Goal: Information Seeking & Learning: Learn about a topic

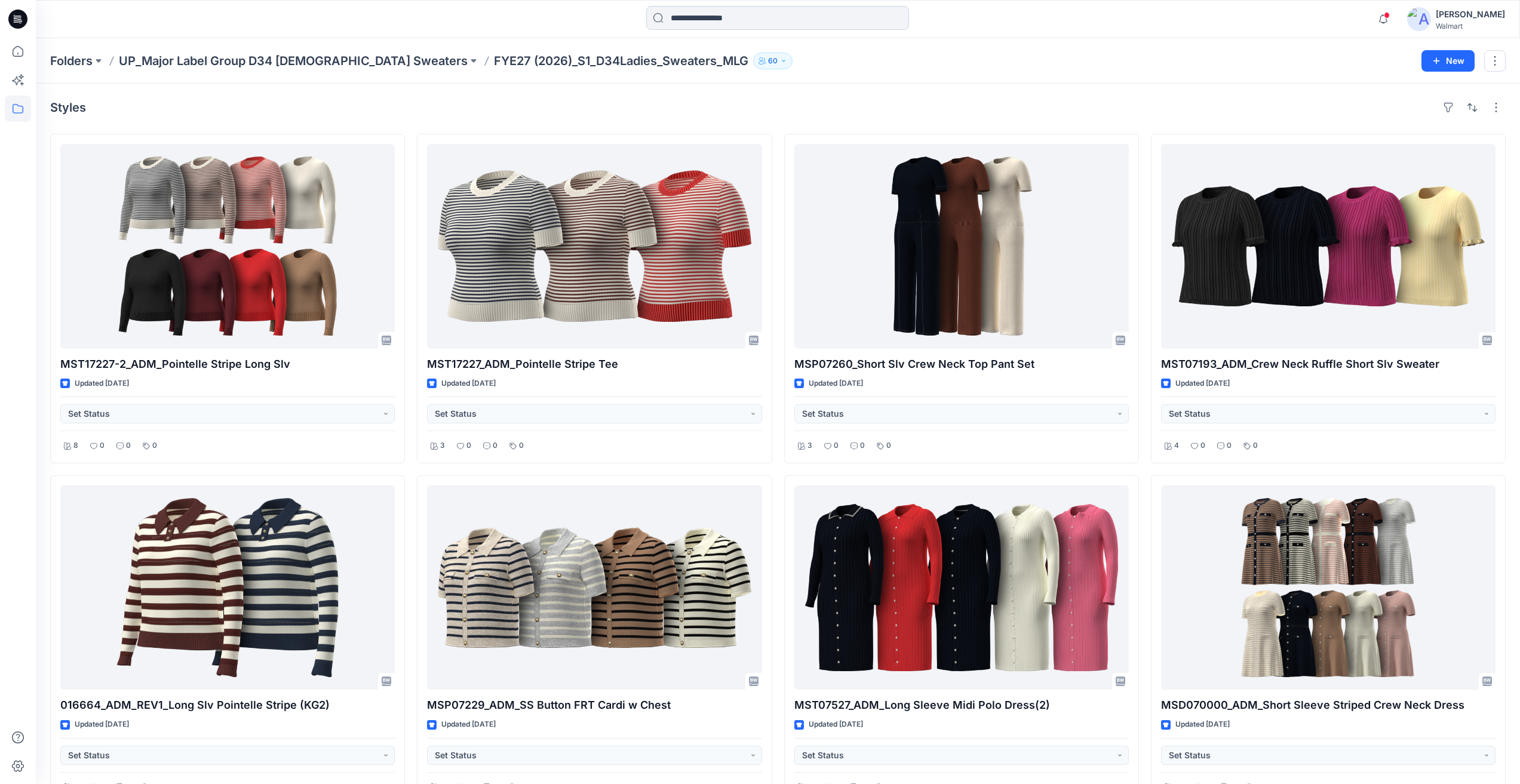
scroll to position [1254, 0]
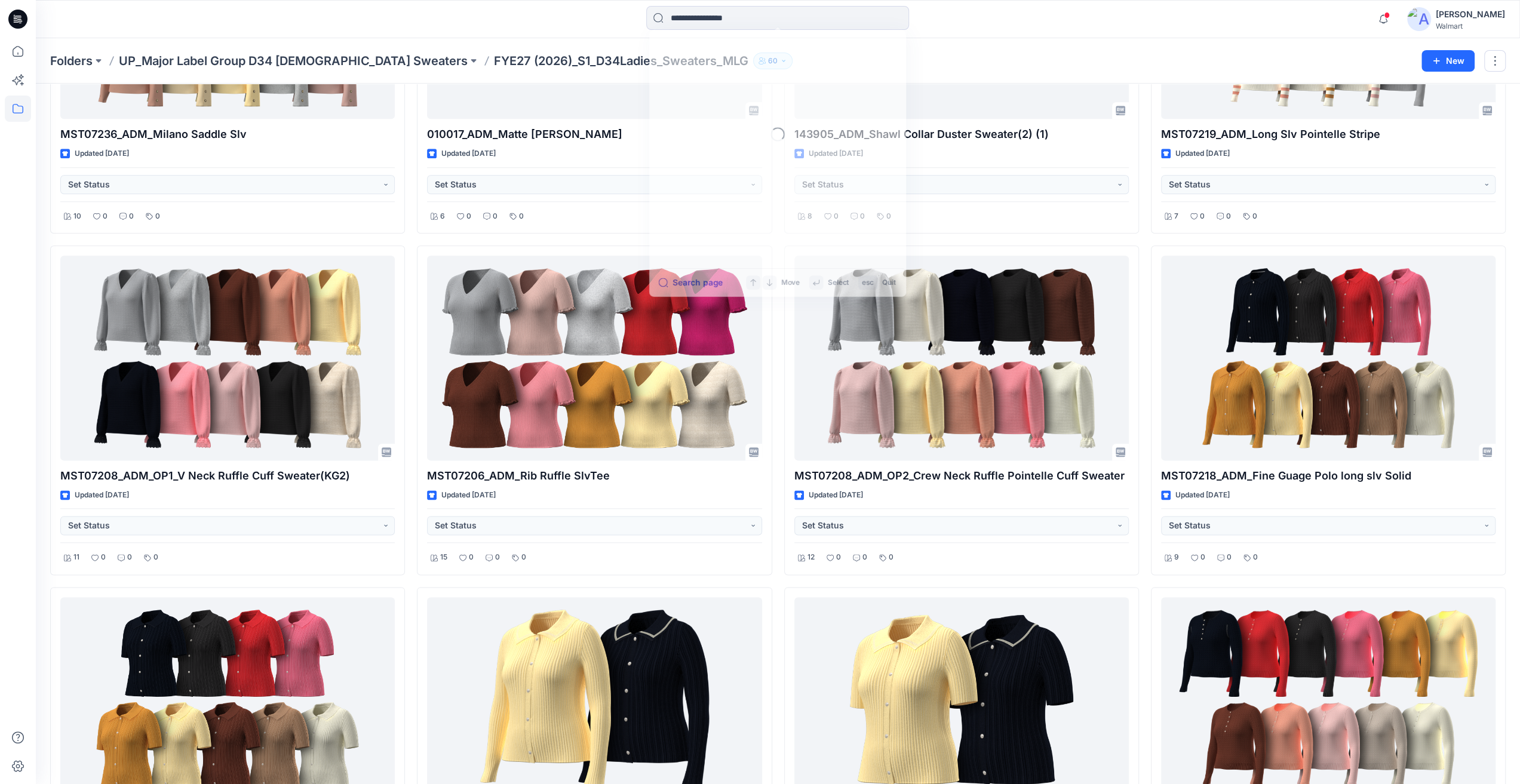
drag, startPoint x: 722, startPoint y: 19, endPoint x: 697, endPoint y: 0, distance: 31.4
click at [720, 19] on input at bounding box center [777, 18] width 263 height 24
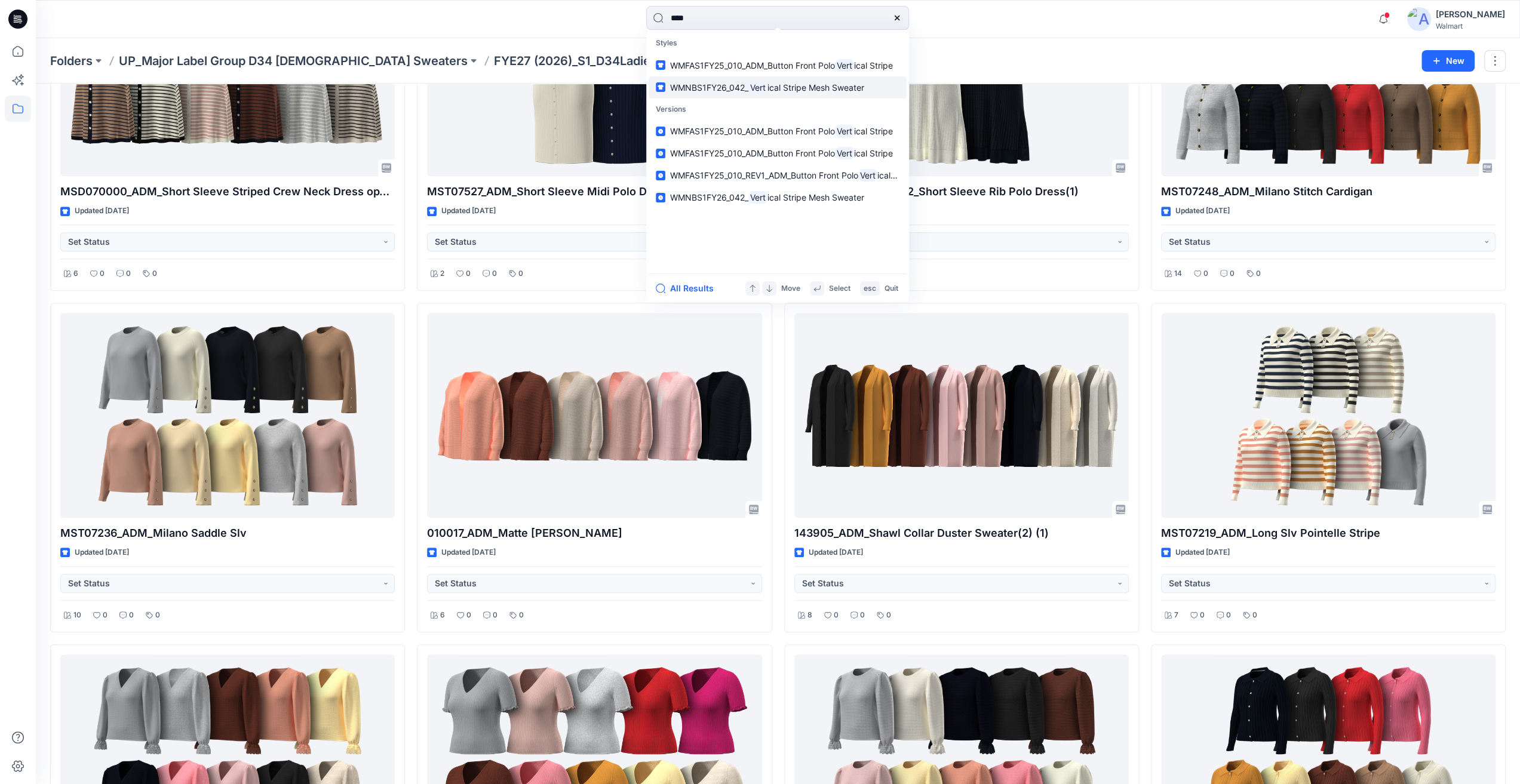
scroll to position [776, 0]
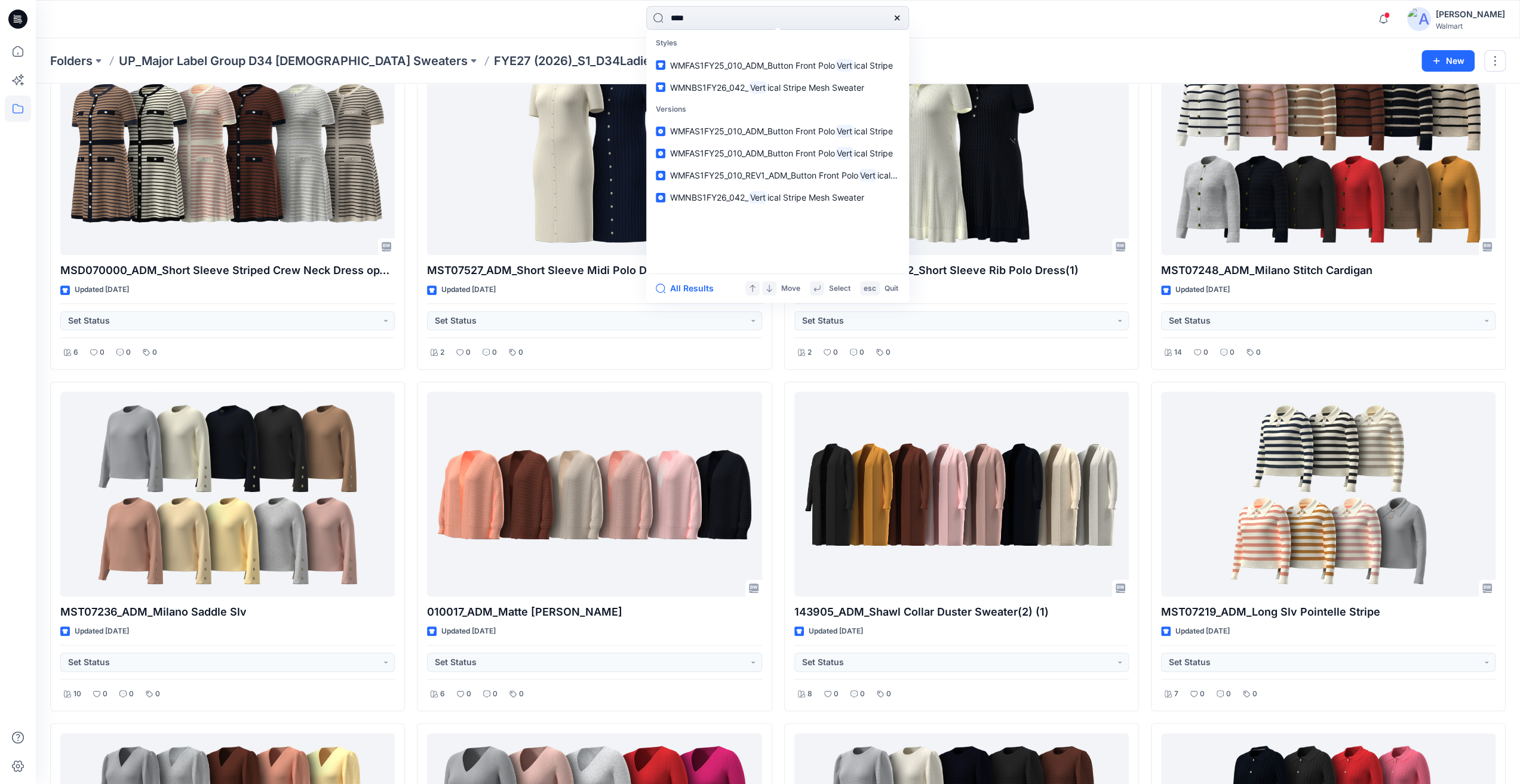
type input "****"
click at [200, 23] on div at bounding box center [221, 19] width 371 height 26
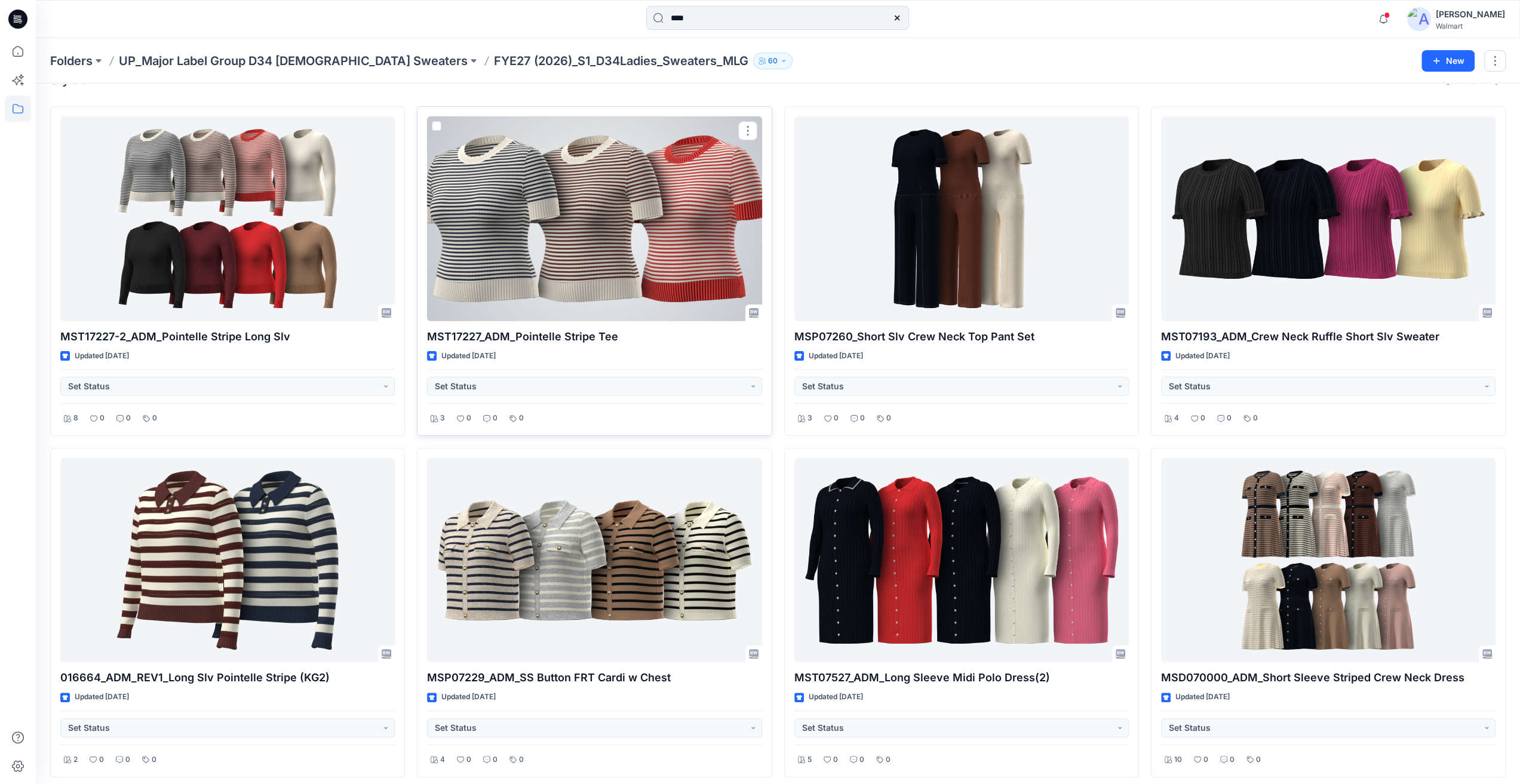
scroll to position [0, 0]
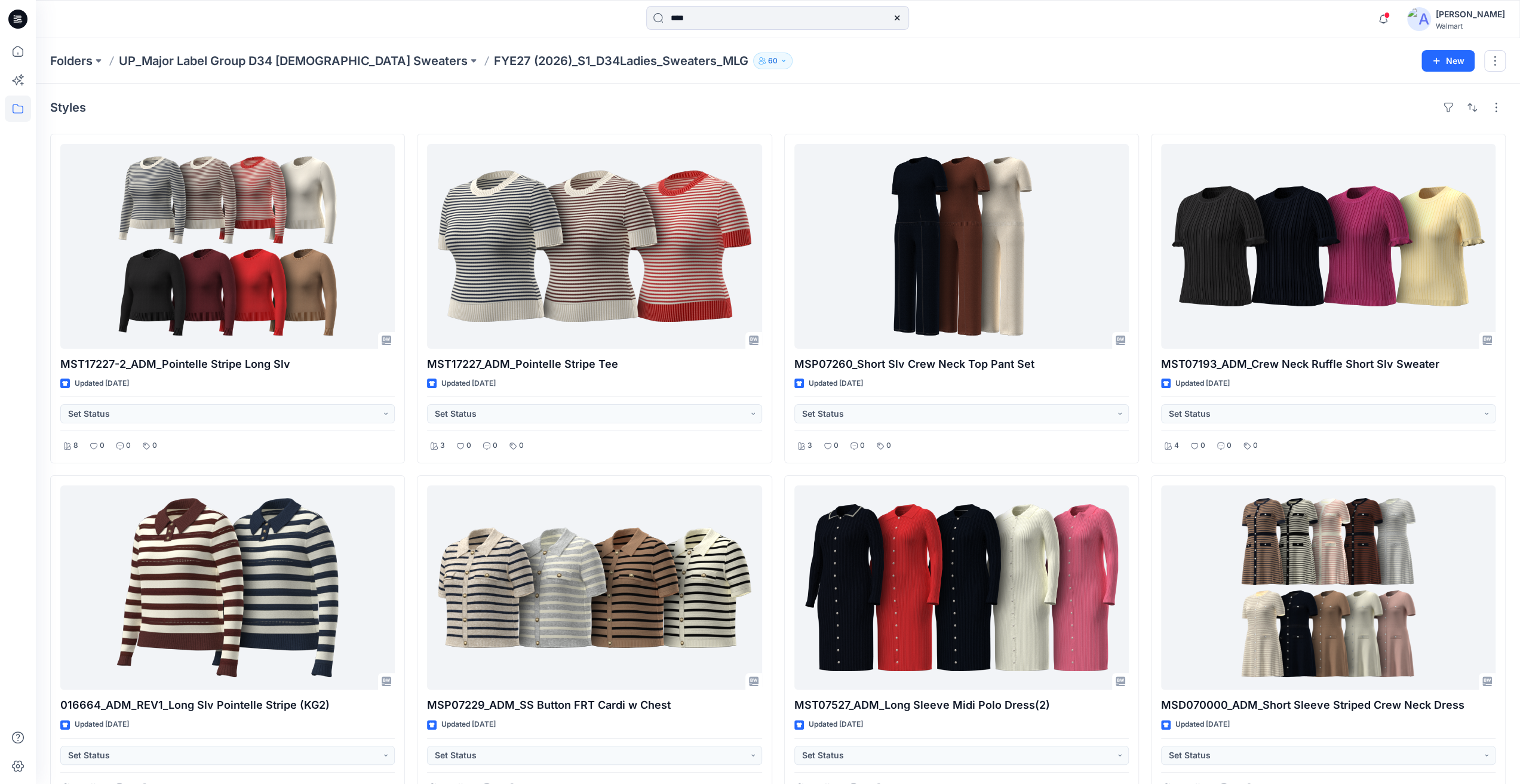
click at [16, 16] on icon at bounding box center [18, 19] width 19 height 19
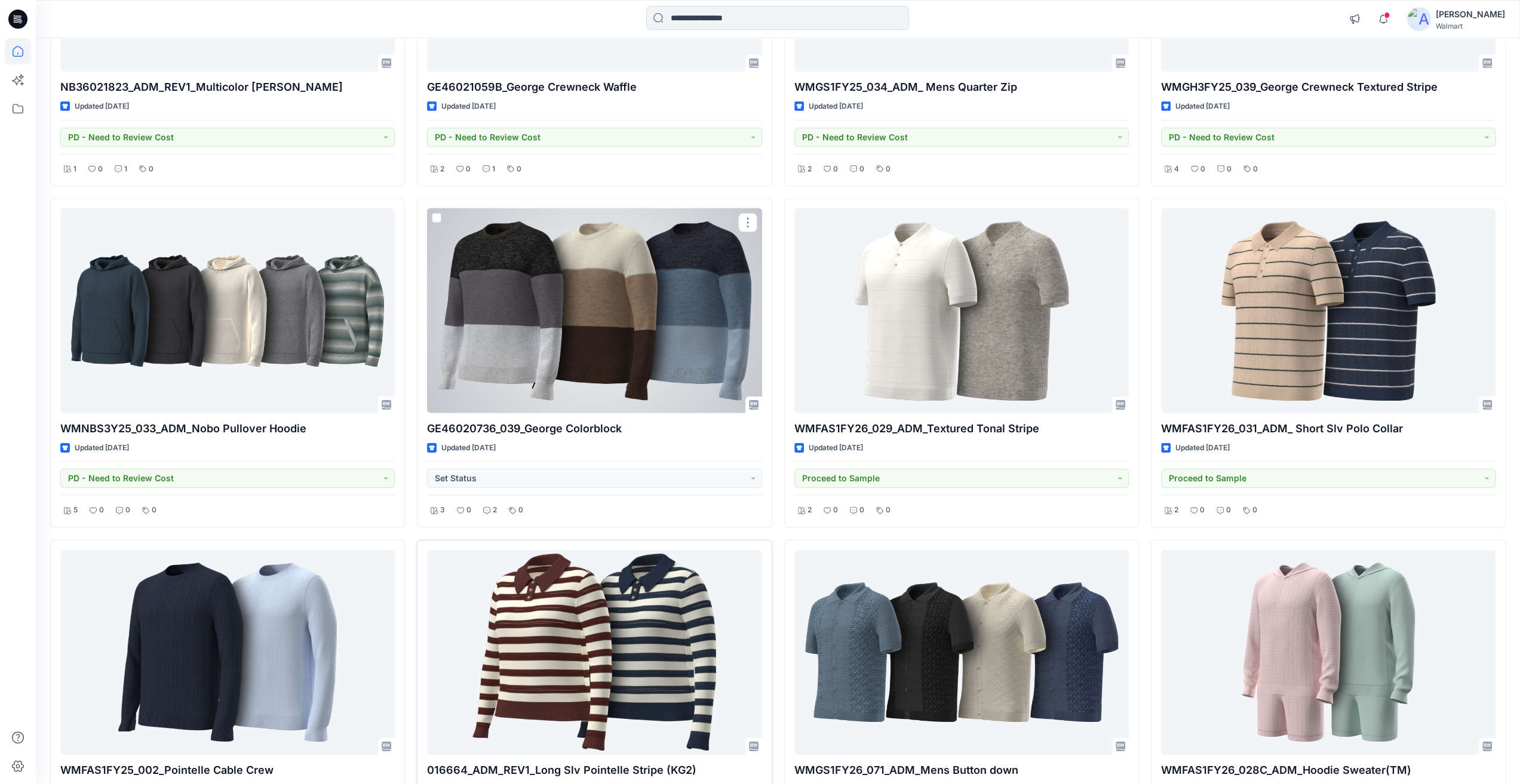
scroll to position [3755, 0]
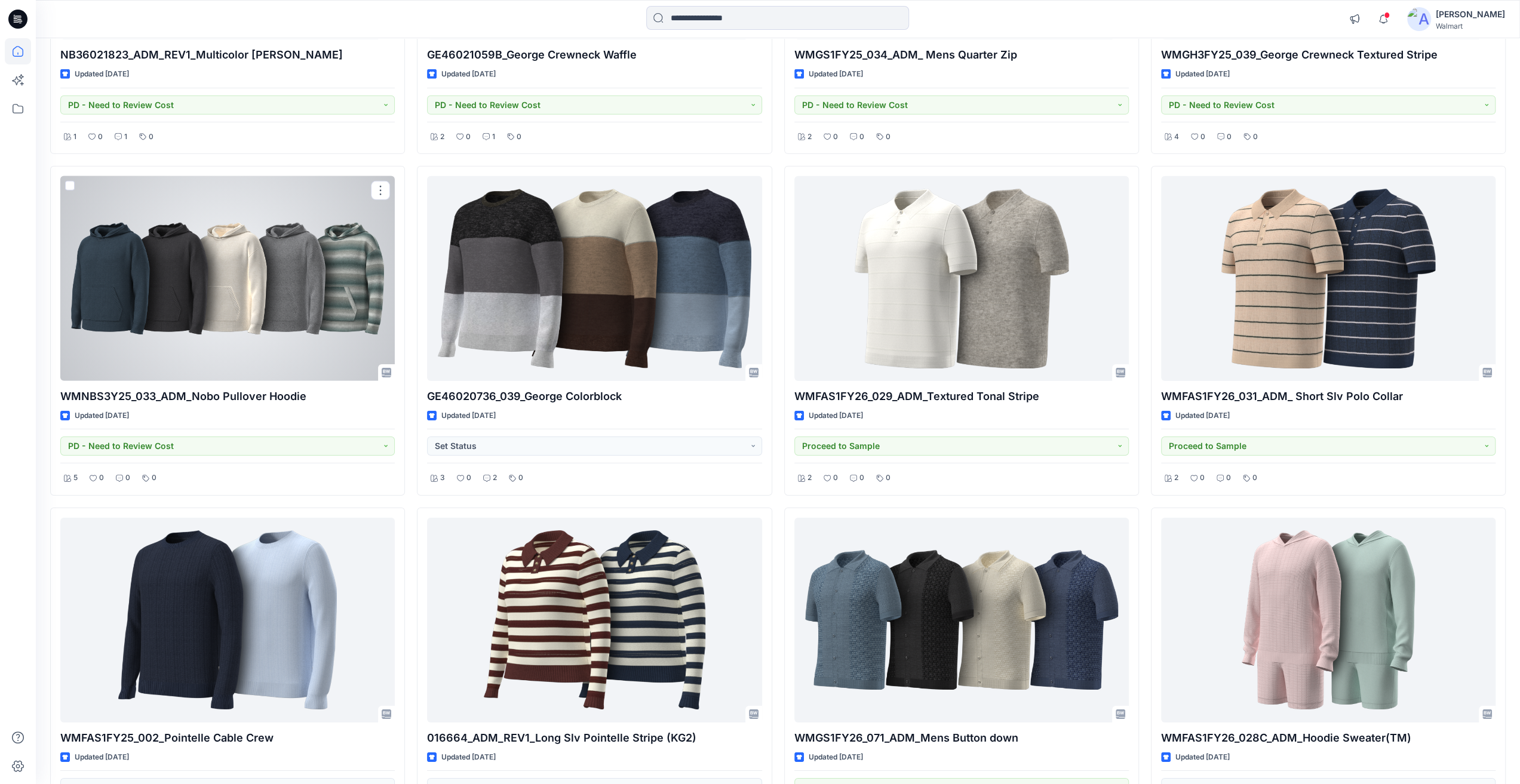
click at [209, 341] on div at bounding box center [228, 279] width 335 height 205
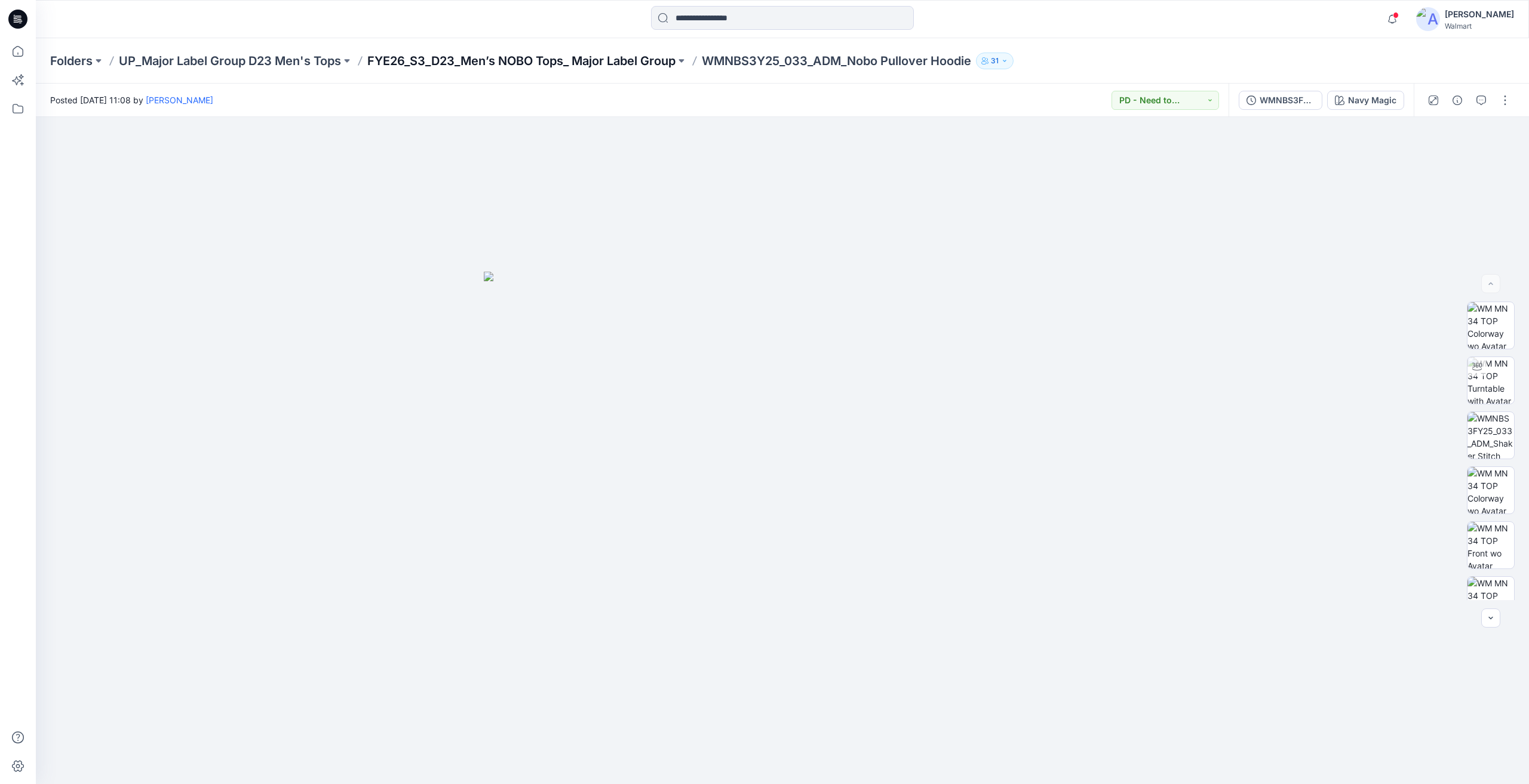
click at [469, 61] on p "FYE26_S3_D23_Men’s NOBO Tops_ Major Label Group" at bounding box center [521, 61] width 308 height 17
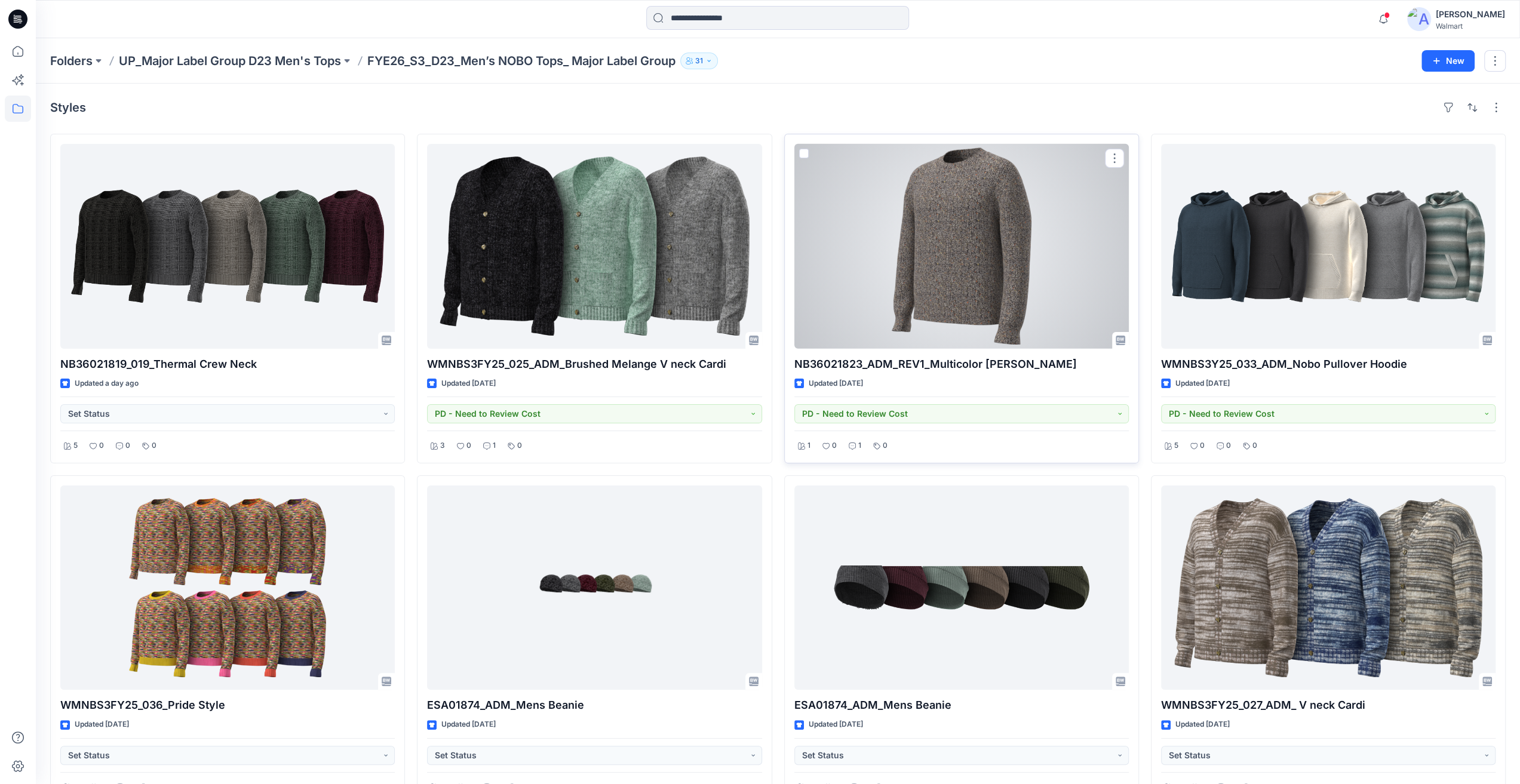
click at [1000, 280] on div at bounding box center [962, 246] width 335 height 205
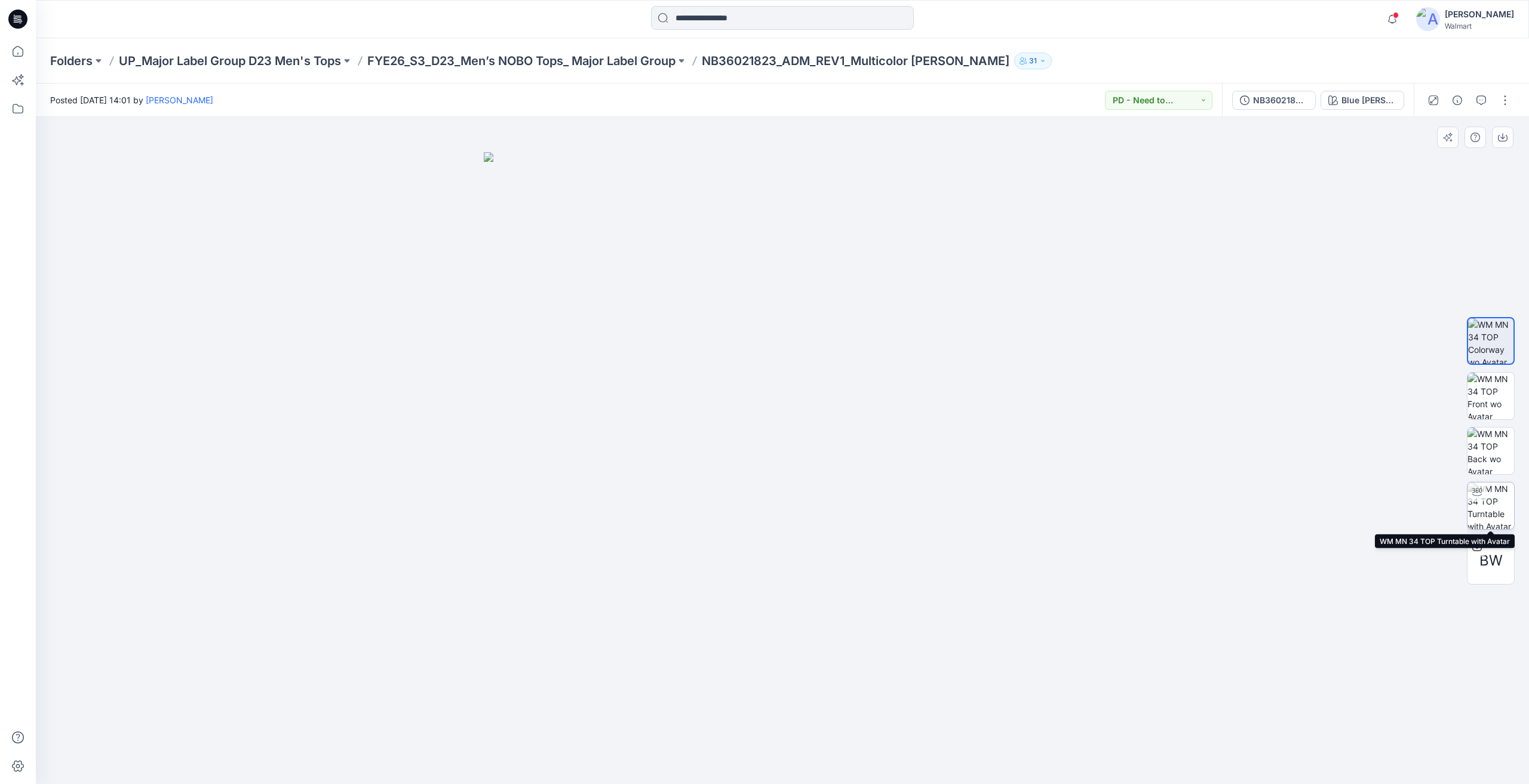
drag, startPoint x: 1487, startPoint y: 496, endPoint x: 1474, endPoint y: 487, distance: 15.8
click at [1482, 493] on div at bounding box center [1491, 506] width 48 height 48
drag, startPoint x: 789, startPoint y: 262, endPoint x: 804, endPoint y: 387, distance: 125.9
click at [801, 412] on img at bounding box center [782, 446] width 998 height 675
click at [27, 14] on div at bounding box center [17, 19] width 38 height 38
